Goal: Task Accomplishment & Management: Complete application form

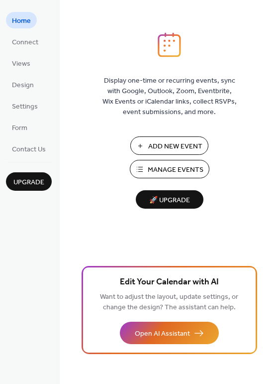
click at [156, 149] on span "Add New Event" at bounding box center [175, 146] width 54 height 10
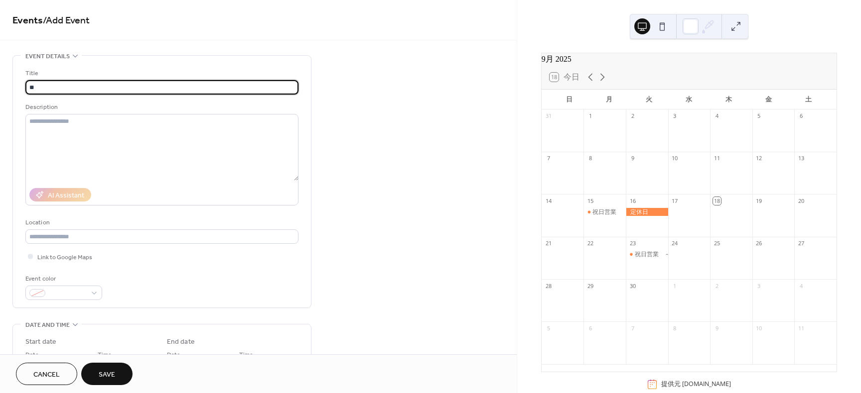
type input "*"
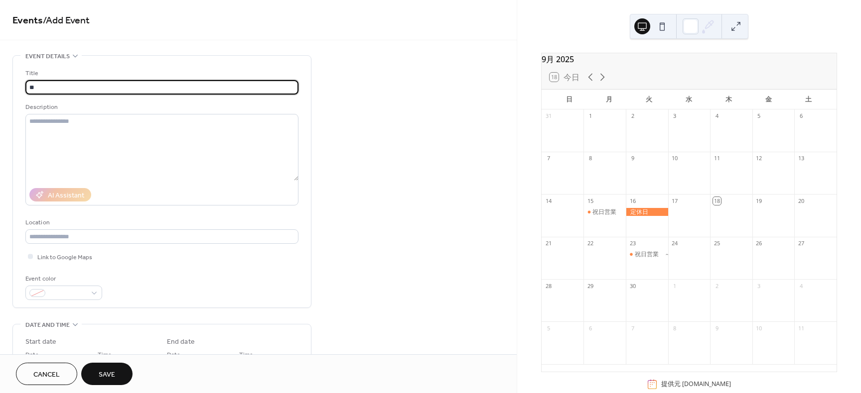
type input "*"
